Goal: Information Seeking & Learning: Learn about a topic

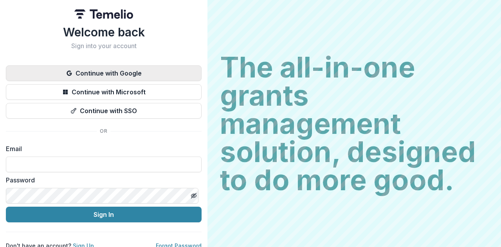
click at [94, 71] on button "Continue with Google" at bounding box center [104, 73] width 196 height 16
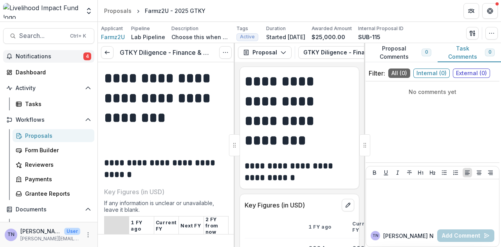
click at [56, 54] on span "Notifications" at bounding box center [50, 56] width 68 height 7
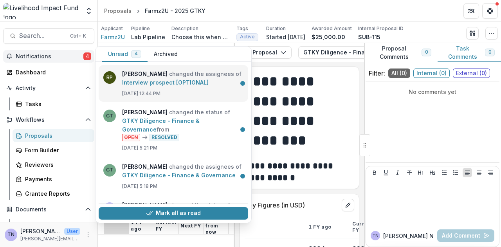
click at [189, 81] on link "Interview prospect [OPTIONAL]" at bounding box center [165, 82] width 87 height 7
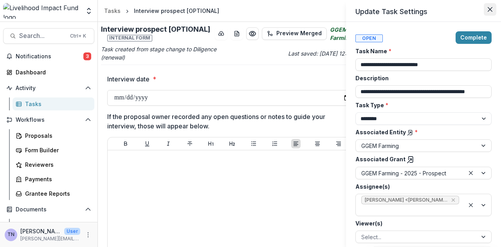
click at [490, 9] on icon "Close" at bounding box center [490, 9] width 5 height 5
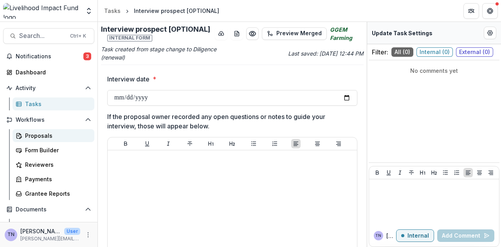
click at [52, 135] on div "Proposals" at bounding box center [56, 136] width 63 height 8
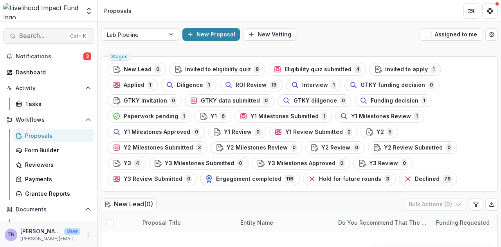
click at [51, 34] on span "Search..." at bounding box center [42, 35] width 46 height 7
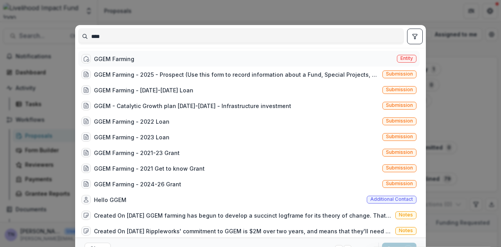
type input "****"
click at [102, 58] on div "GGEM Farming" at bounding box center [114, 59] width 40 height 8
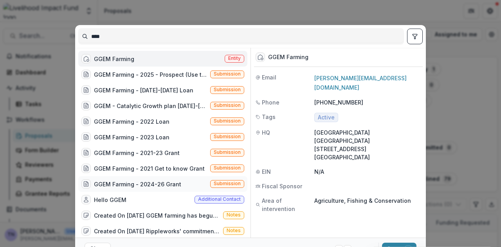
click at [163, 182] on div "GGEM Farming - 2024-26 Grant" at bounding box center [137, 184] width 87 height 8
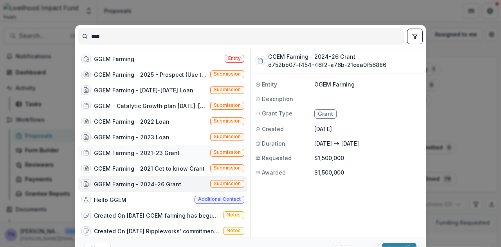
click at [139, 153] on div "GGEM Farming - 2021-23 Grant" at bounding box center [137, 153] width 86 height 8
click at [142, 136] on div "GGEM Farming - 2023 Loan" at bounding box center [132, 137] width 76 height 8
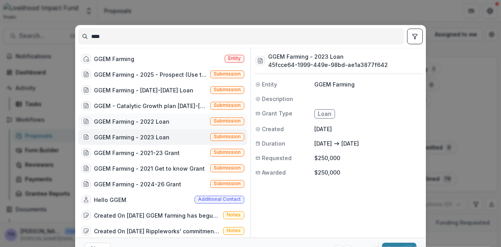
click at [151, 122] on div "GGEM Farming - 2022 Loan" at bounding box center [132, 121] width 76 height 8
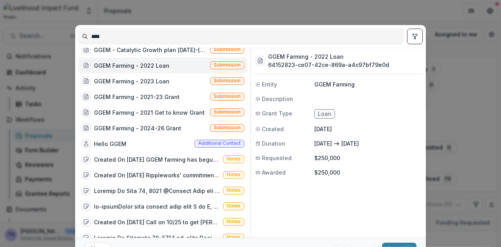
scroll to position [78, 0]
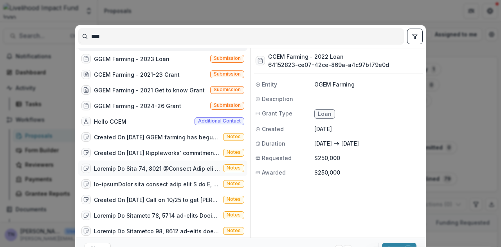
click at [175, 169] on div at bounding box center [157, 168] width 126 height 8
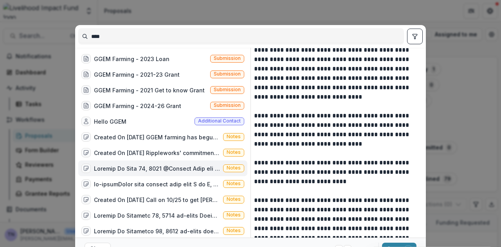
scroll to position [465, 0]
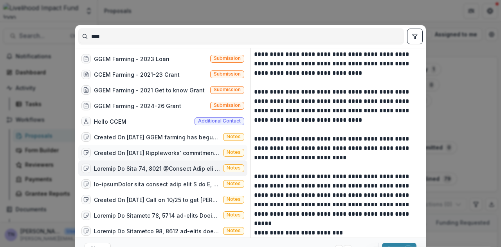
click at [163, 151] on div "Created On [DATE] Rippleworks' commitment to GGEM is $2M over two years, and me…" at bounding box center [157, 153] width 126 height 8
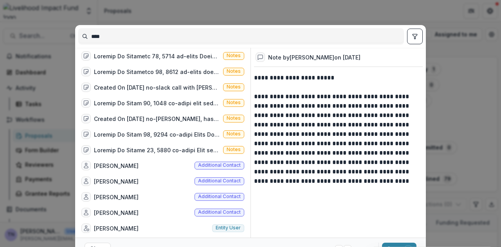
scroll to position [271, 0]
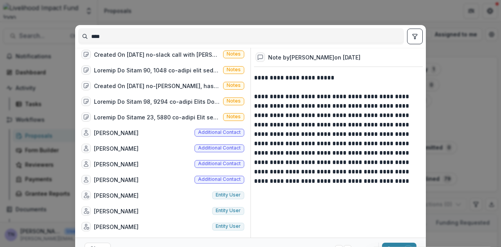
click at [471, 14] on div "**** GGEM Farming - [DATE]-[DATE] Loan Submission GGEM - Catalytic Growth plan …" at bounding box center [250, 123] width 501 height 247
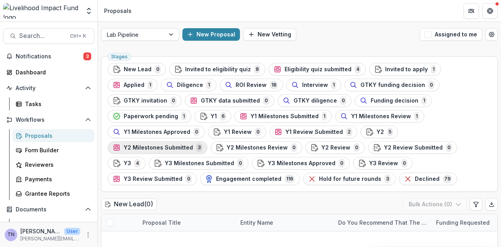
click at [193, 144] on span "Y2 Milestones Submitted" at bounding box center [158, 147] width 69 height 7
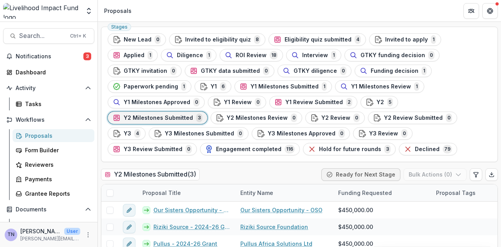
scroll to position [19, 0]
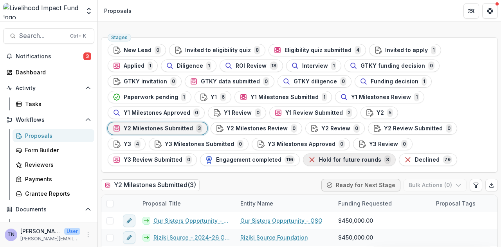
click at [381, 157] on span "Hold for future rounds" at bounding box center [350, 160] width 62 height 7
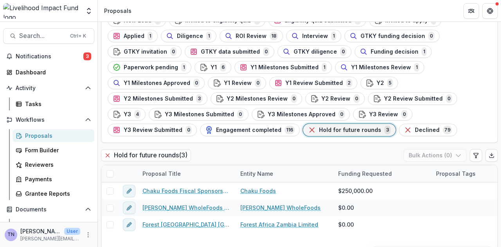
scroll to position [59, 0]
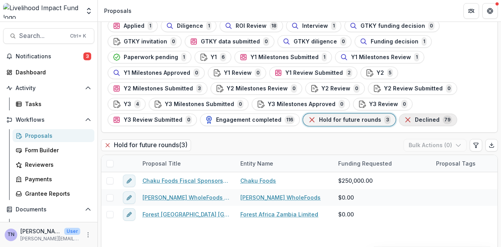
click at [415, 118] on span "Declined" at bounding box center [427, 120] width 25 height 7
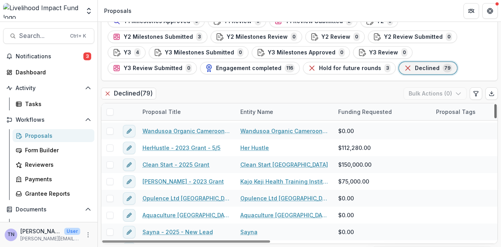
scroll to position [860, 0]
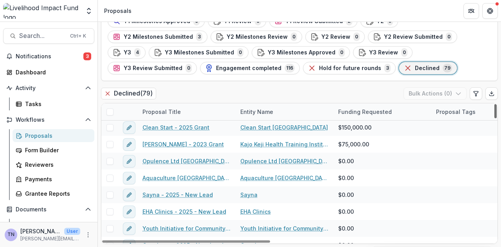
drag, startPoint x: 493, startPoint y: 111, endPoint x: 501, endPoint y: 197, distance: 86.5
click at [497, 118] on div at bounding box center [496, 111] width 2 height 14
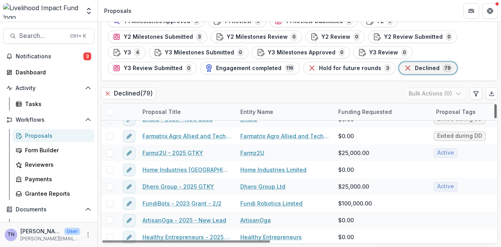
scroll to position [1207, 0]
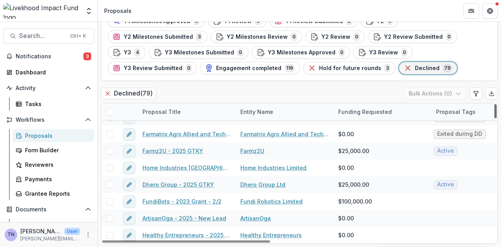
drag, startPoint x: 493, startPoint y: 192, endPoint x: 501, endPoint y: 246, distance: 55.0
click at [497, 118] on div at bounding box center [496, 111] width 2 height 14
drag, startPoint x: 493, startPoint y: 229, endPoint x: 493, endPoint y: 238, distance: 9.0
click at [495, 118] on div at bounding box center [496, 111] width 2 height 14
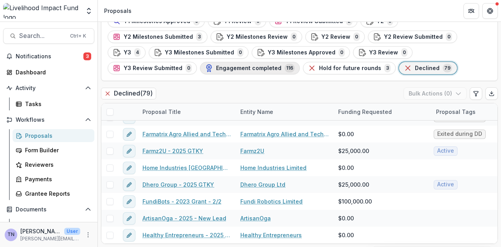
click at [282, 65] on span "Engagement completed" at bounding box center [248, 68] width 65 height 7
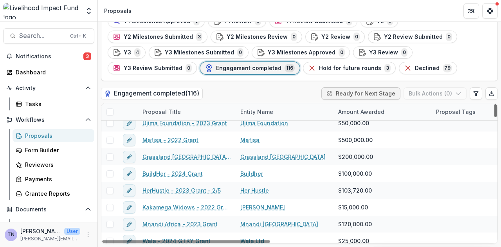
scroll to position [1362, 0]
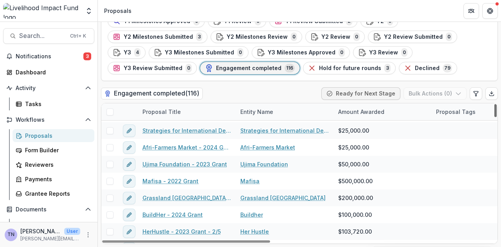
drag, startPoint x: 493, startPoint y: 110, endPoint x: 499, endPoint y: 200, distance: 90.6
click at [497, 117] on div at bounding box center [496, 110] width 2 height 13
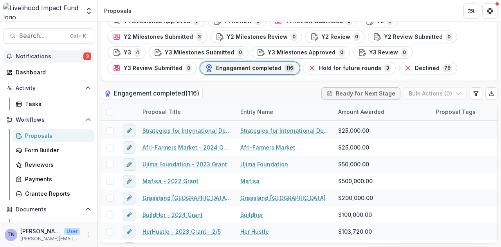
click at [63, 56] on span "Notifications" at bounding box center [50, 56] width 68 height 7
